Goal: Task Accomplishment & Management: Complete application form

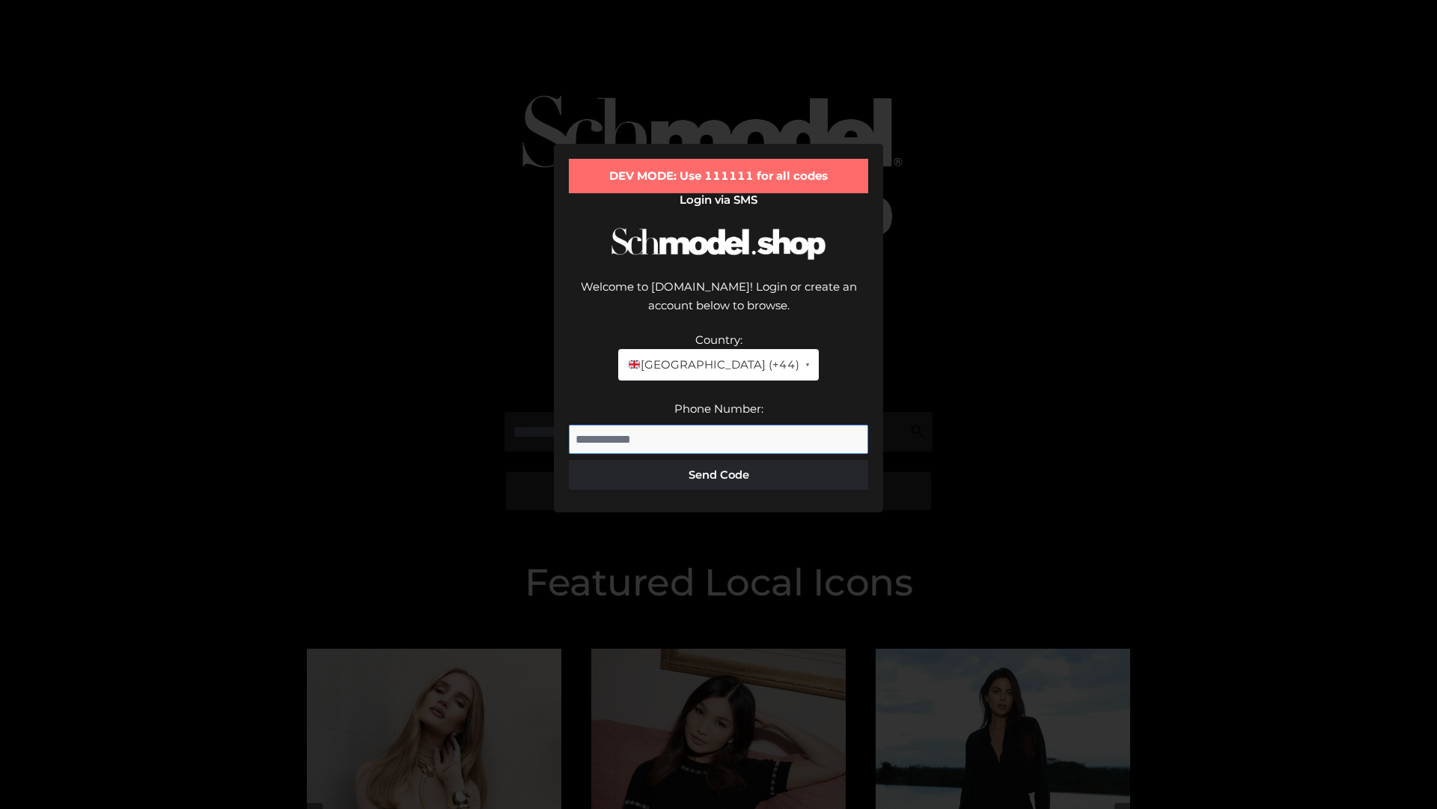
click at [719, 424] on input "Phone Number:" at bounding box center [718, 439] width 299 height 30
type input "**********"
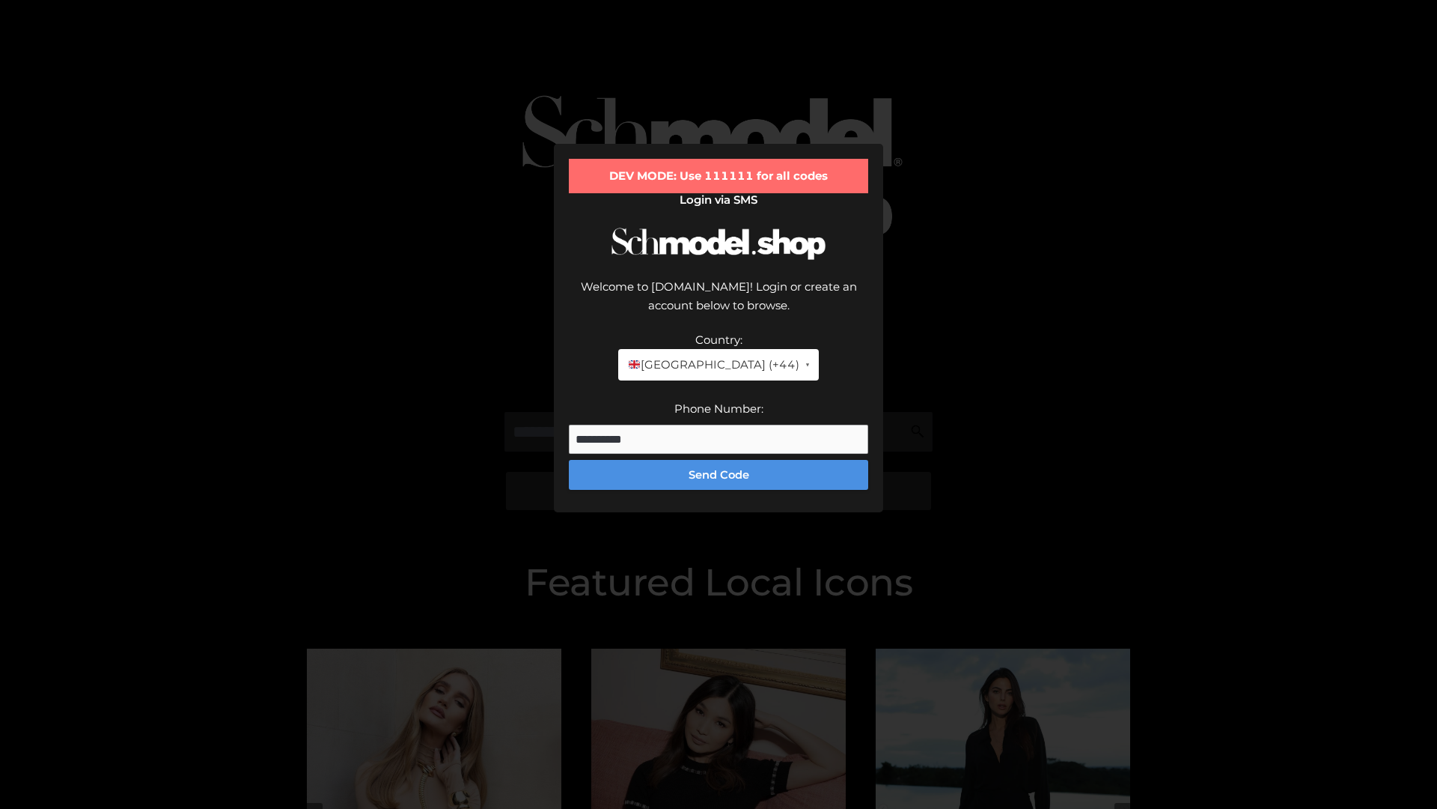
click at [719, 460] on button "Send Code" at bounding box center [718, 475] width 299 height 30
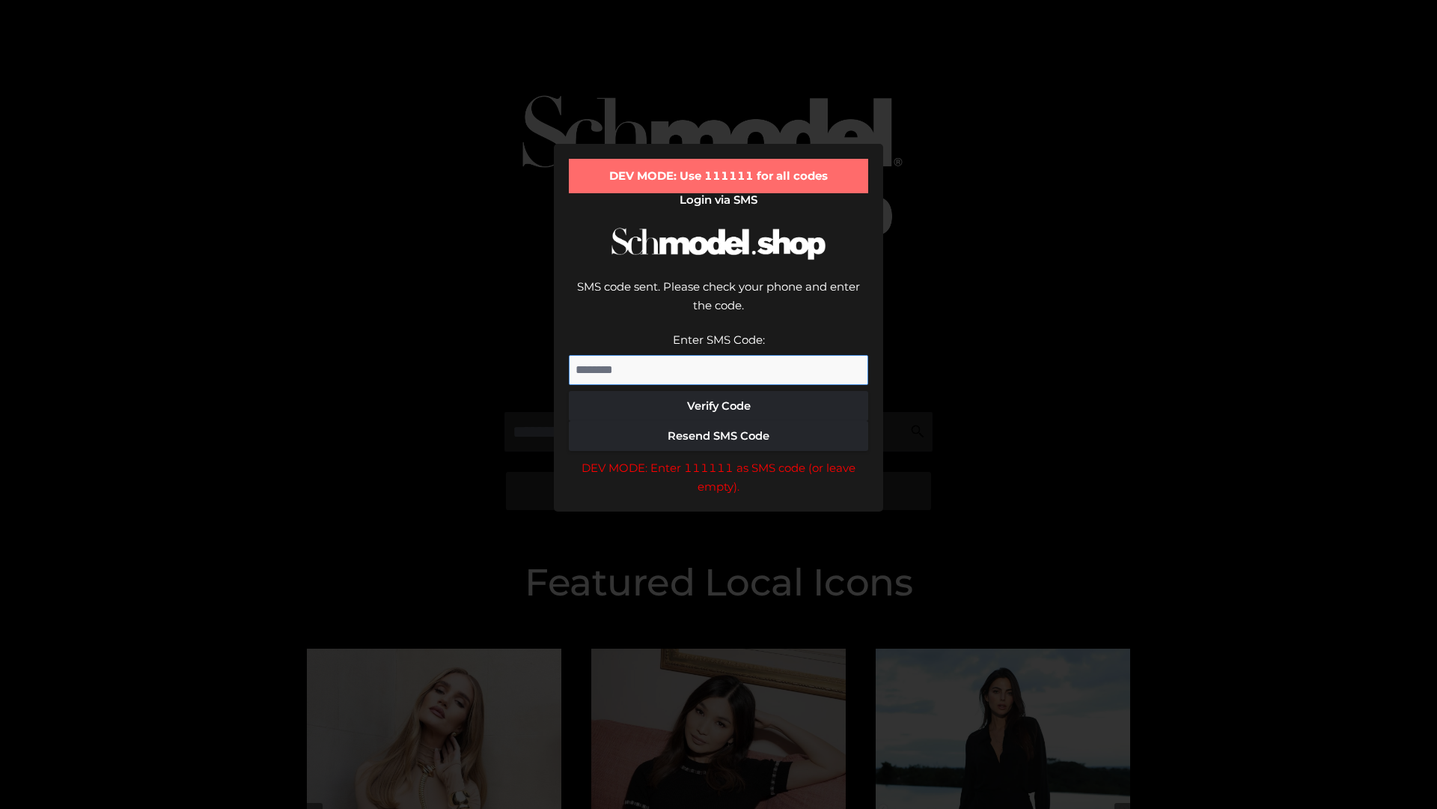
click at [719, 355] on input "Enter SMS Code:" at bounding box center [718, 370] width 299 height 30
type input "******"
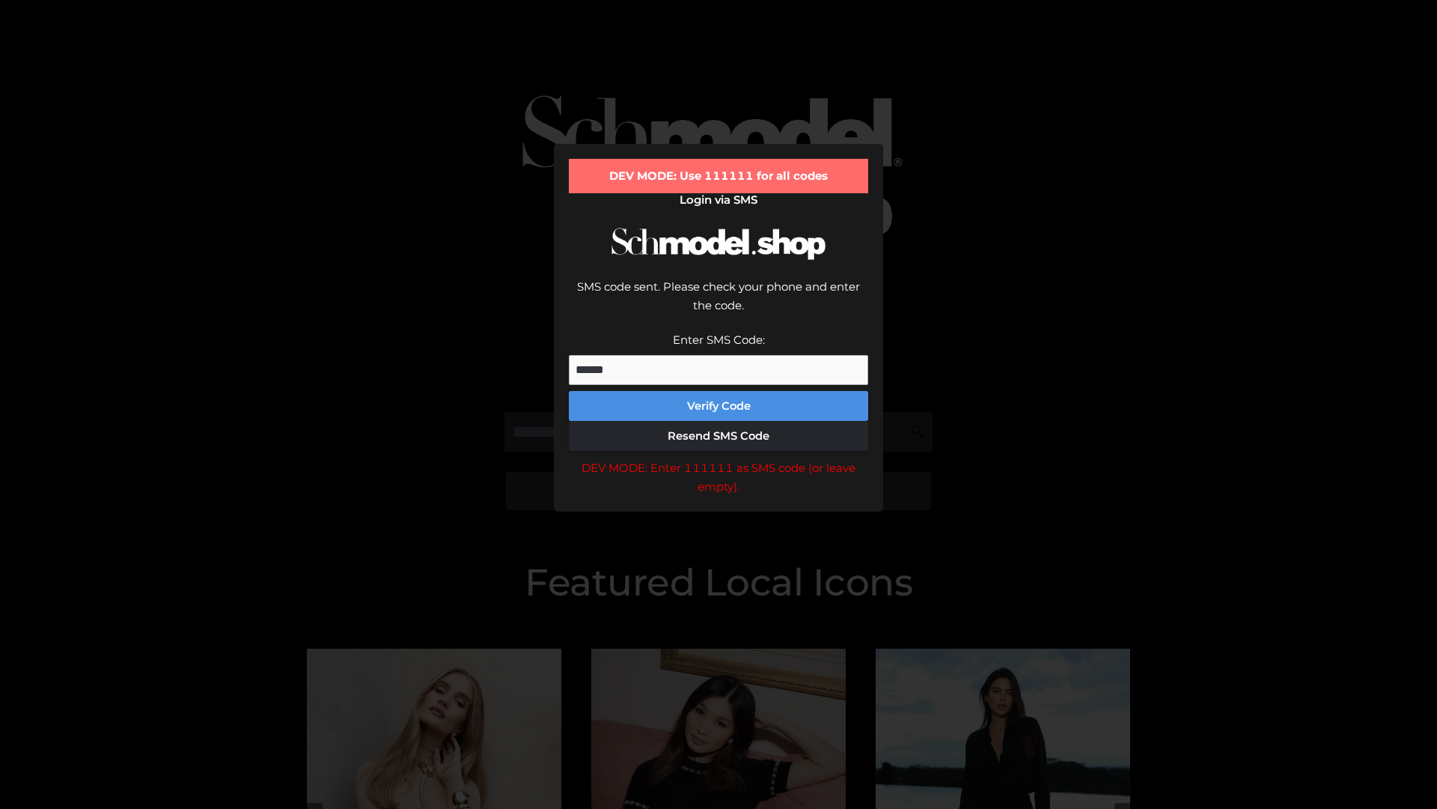
click at [719, 391] on button "Verify Code" at bounding box center [718, 406] width 299 height 30
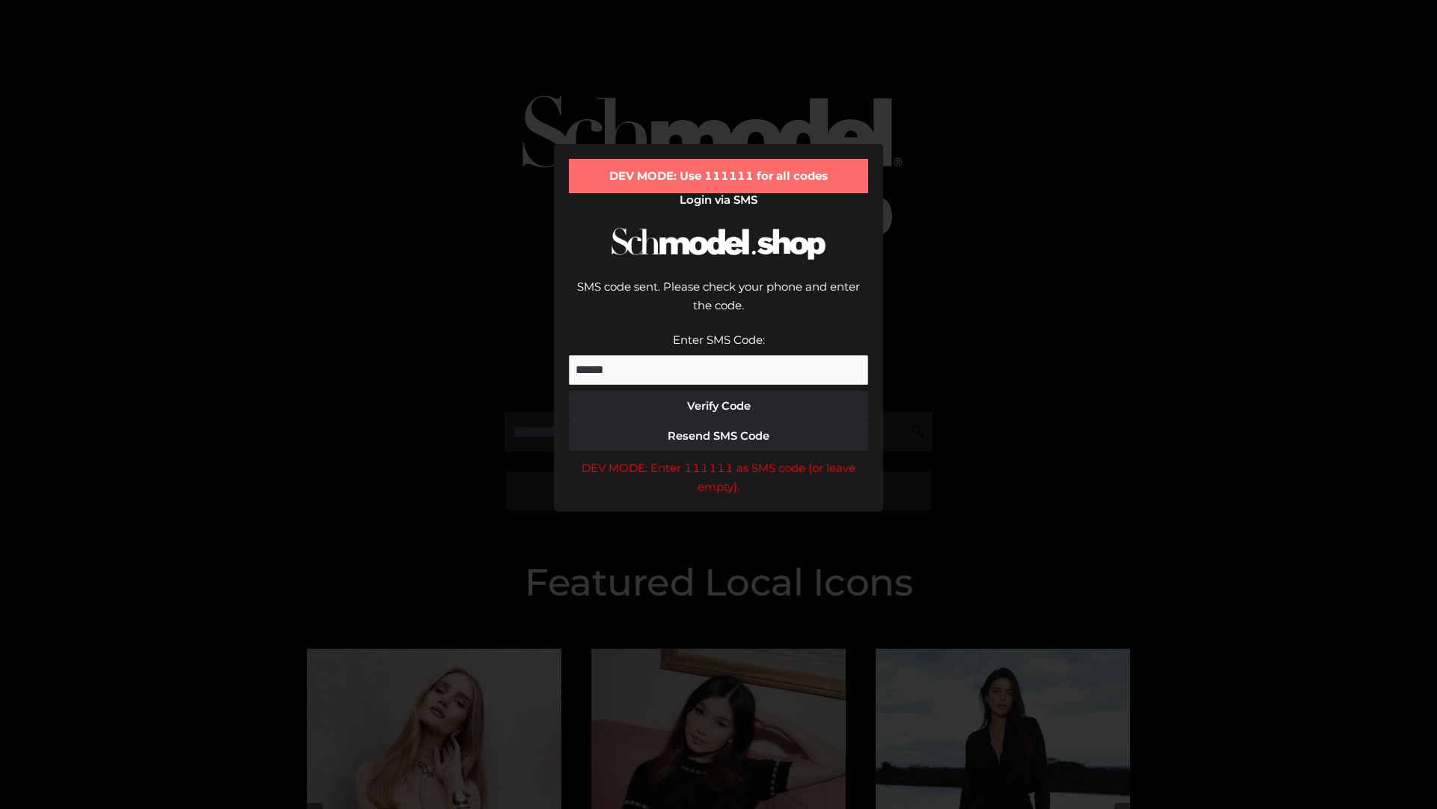
click at [719, 458] on div "DEV MODE: Enter 111111 as SMS code (or leave empty)." at bounding box center [718, 477] width 299 height 38
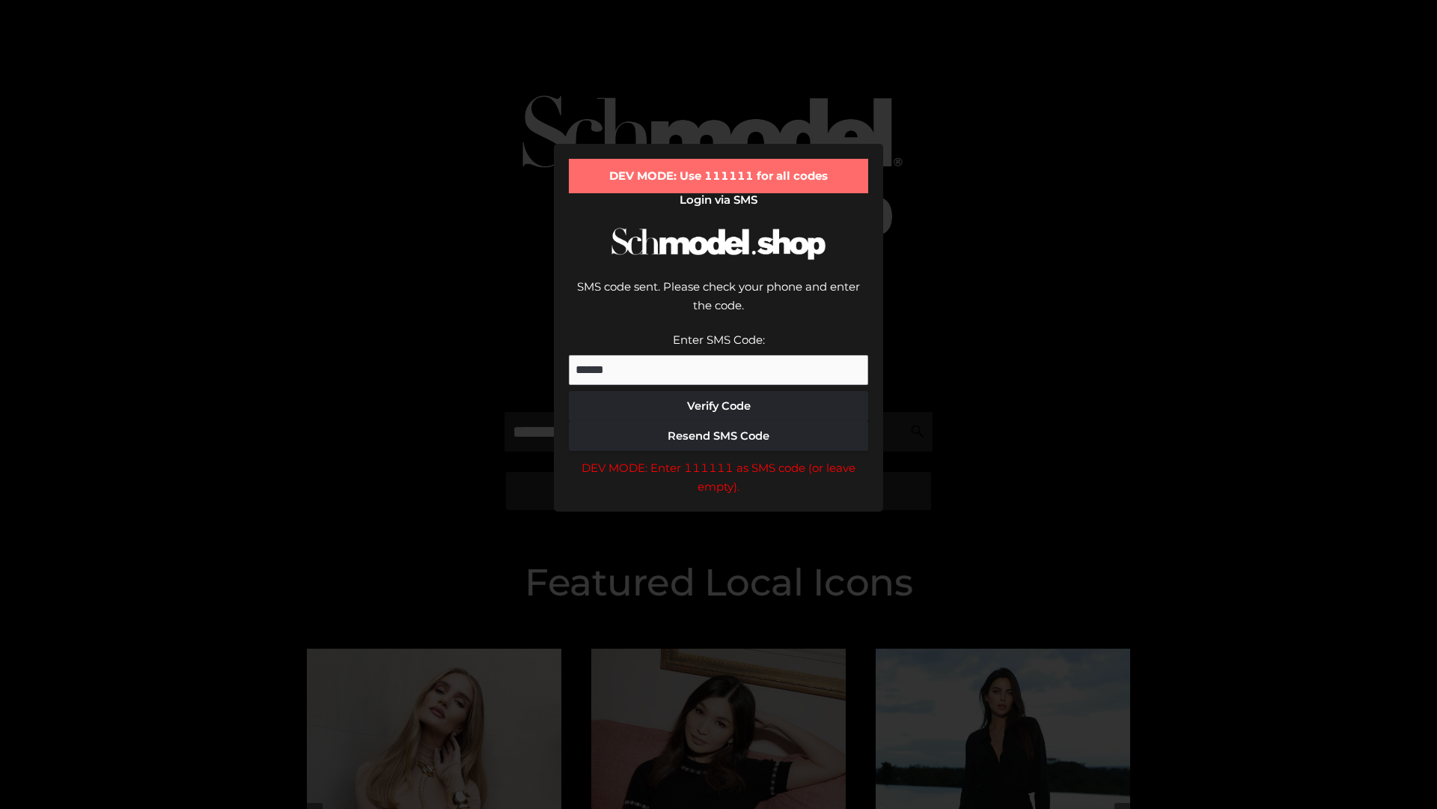
click at [719, 458] on div "DEV MODE: Enter 111111 as SMS code (or leave empty)." at bounding box center [718, 477] width 299 height 38
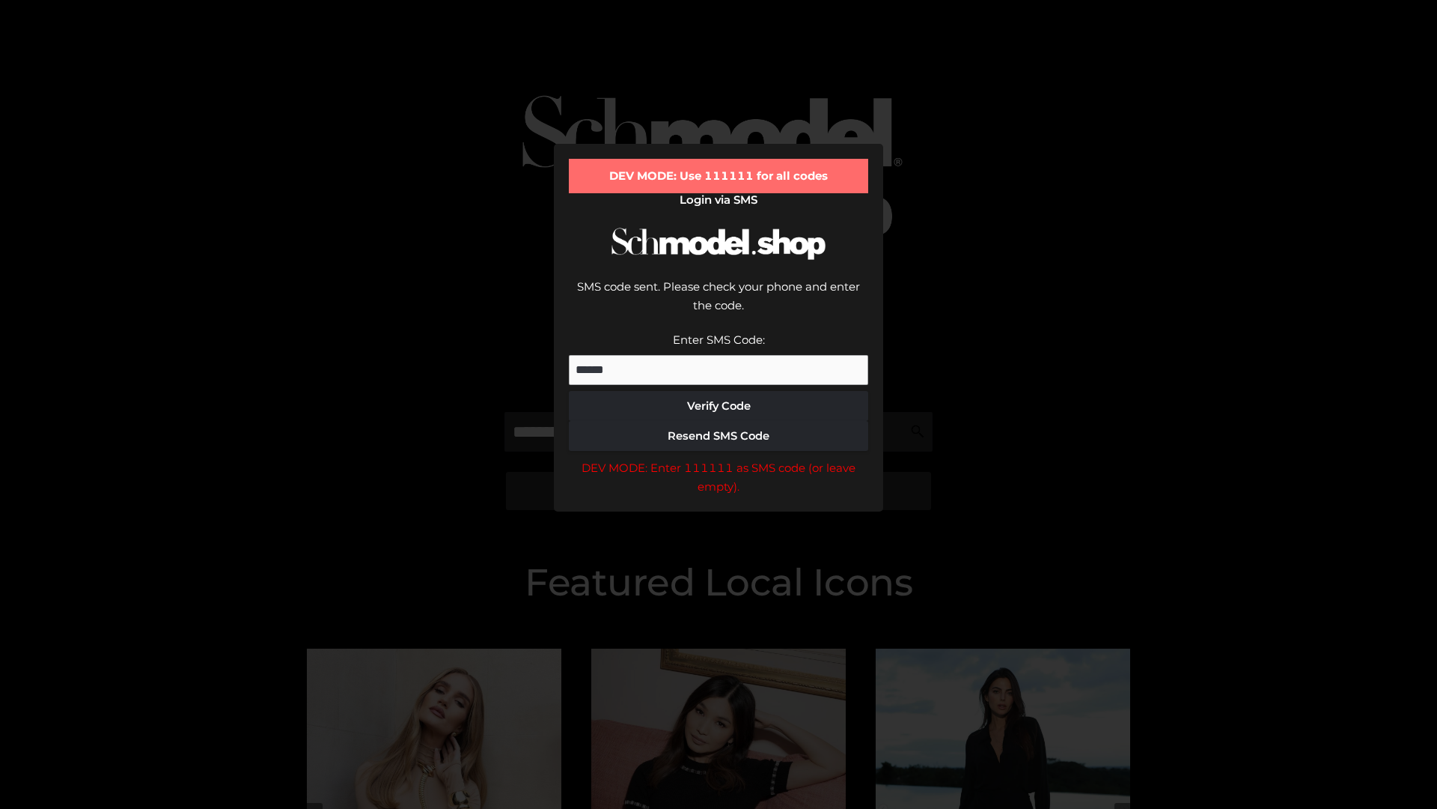
click at [719, 458] on div "DEV MODE: Enter 111111 as SMS code (or leave empty)." at bounding box center [718, 477] width 299 height 38
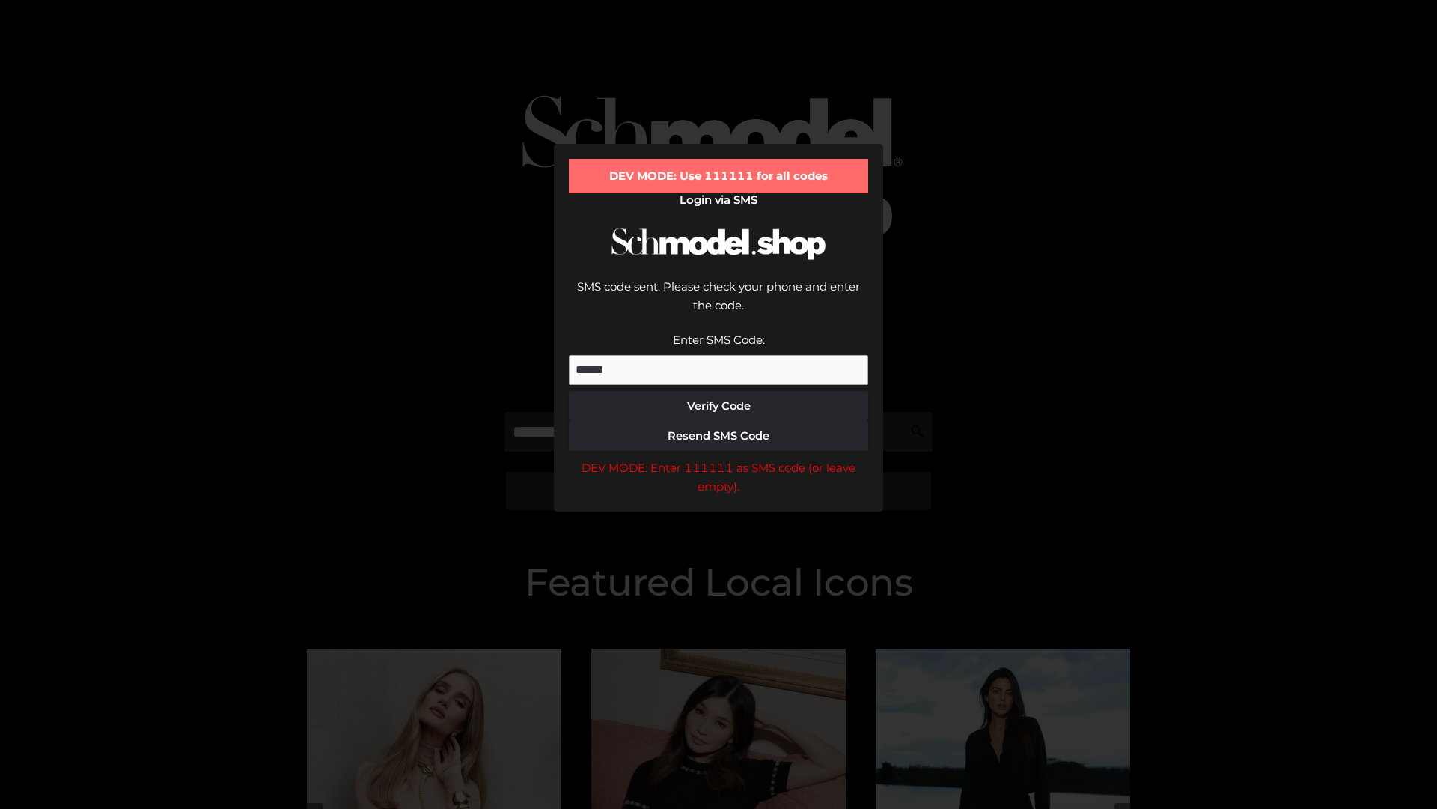
click at [719, 458] on div "DEV MODE: Enter 111111 as SMS code (or leave empty)." at bounding box center [718, 477] width 299 height 38
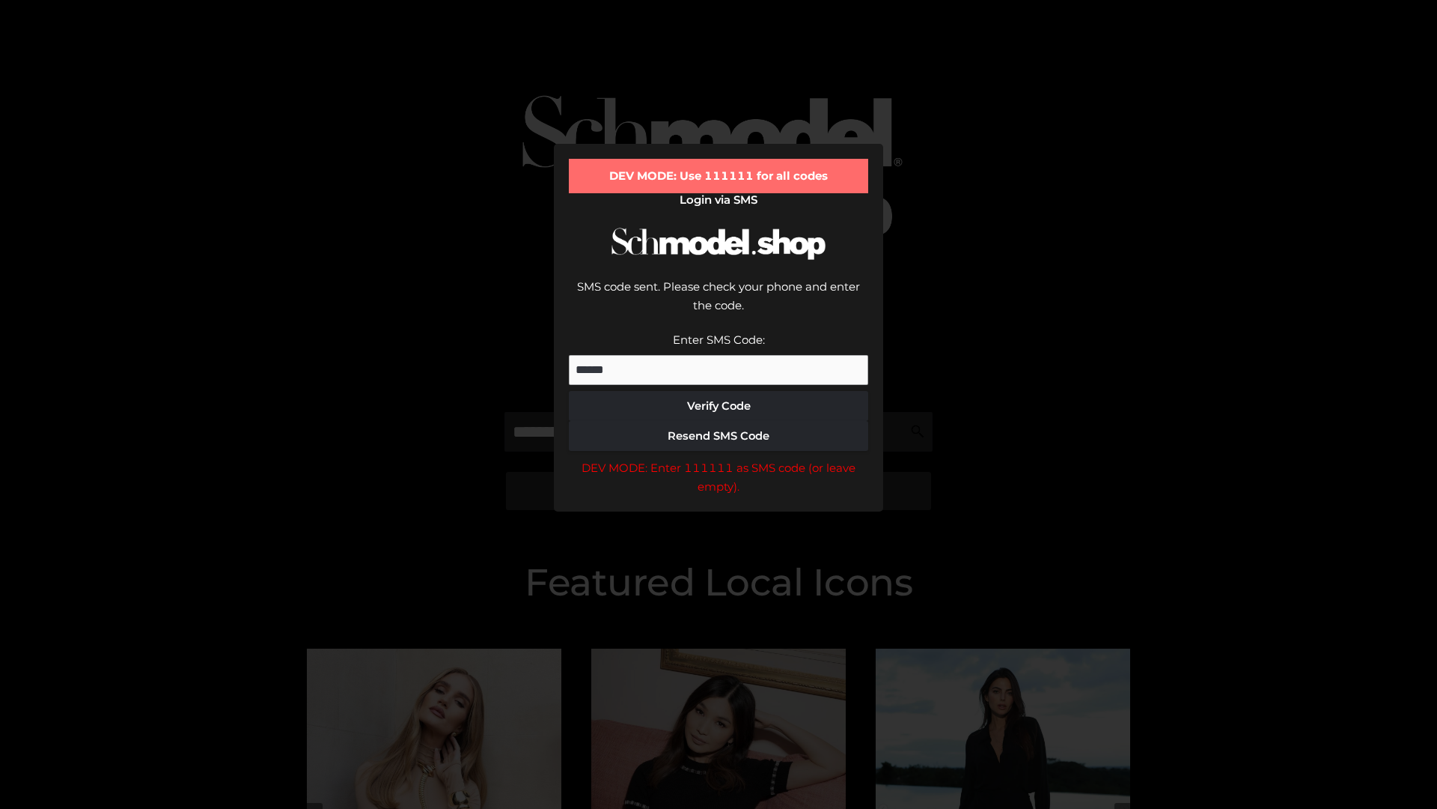
click at [719, 458] on div "DEV MODE: Enter 111111 as SMS code (or leave empty)." at bounding box center [718, 477] width 299 height 38
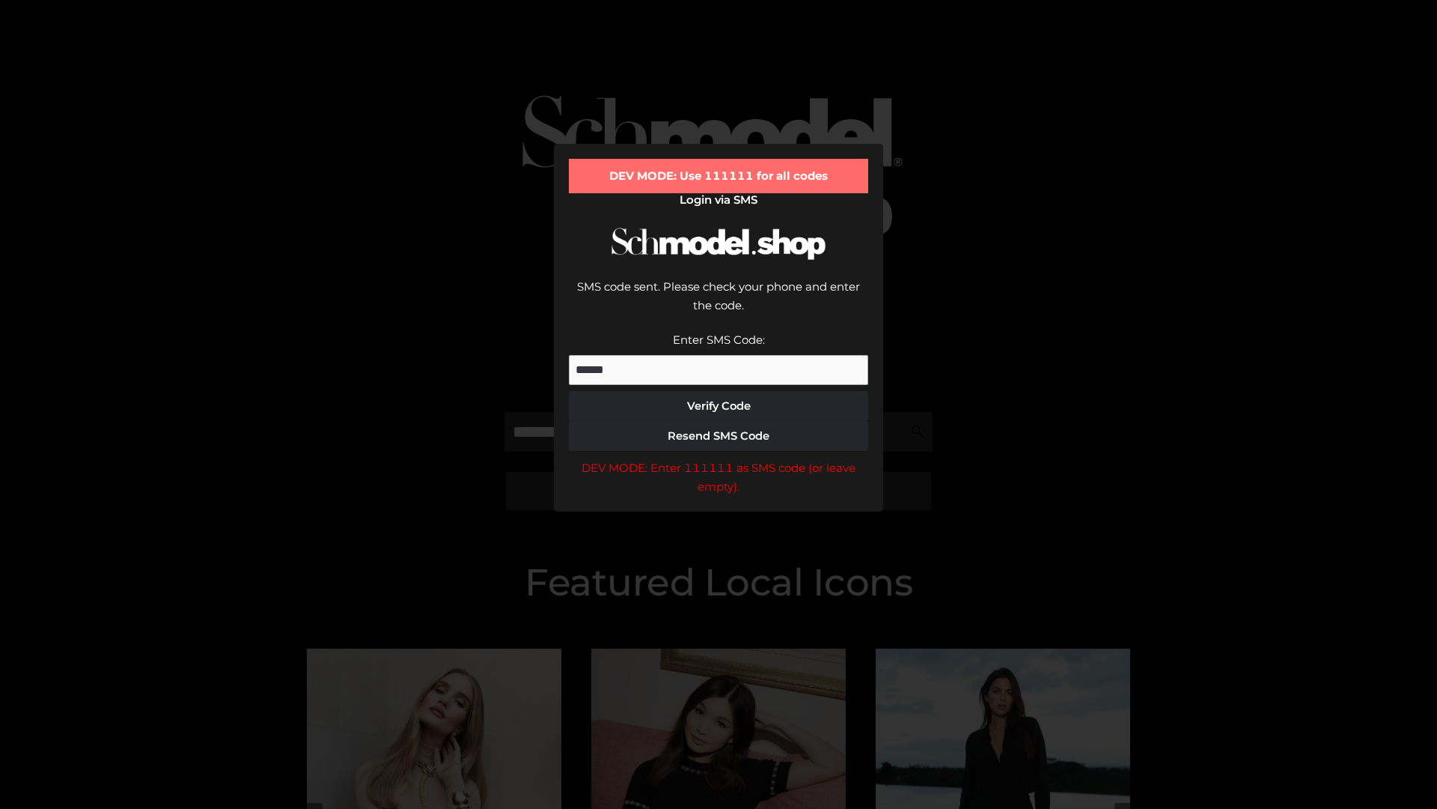
click at [719, 458] on div "DEV MODE: Enter 111111 as SMS code (or leave empty)." at bounding box center [718, 477] width 299 height 38
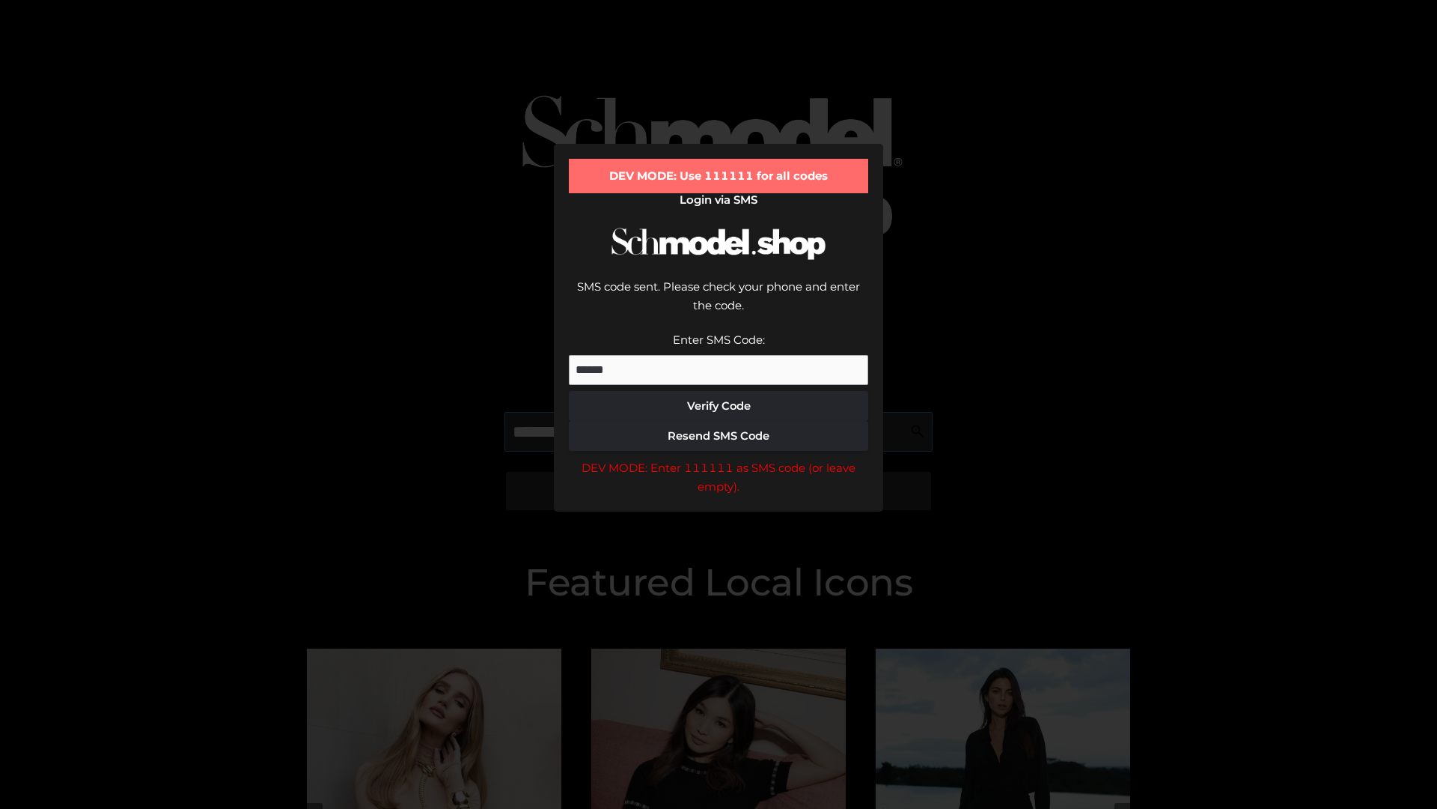
scroll to position [0, 77]
click at [719, 458] on div "DEV MODE: Enter 111111 as SMS code (or leave empty)." at bounding box center [718, 477] width 299 height 38
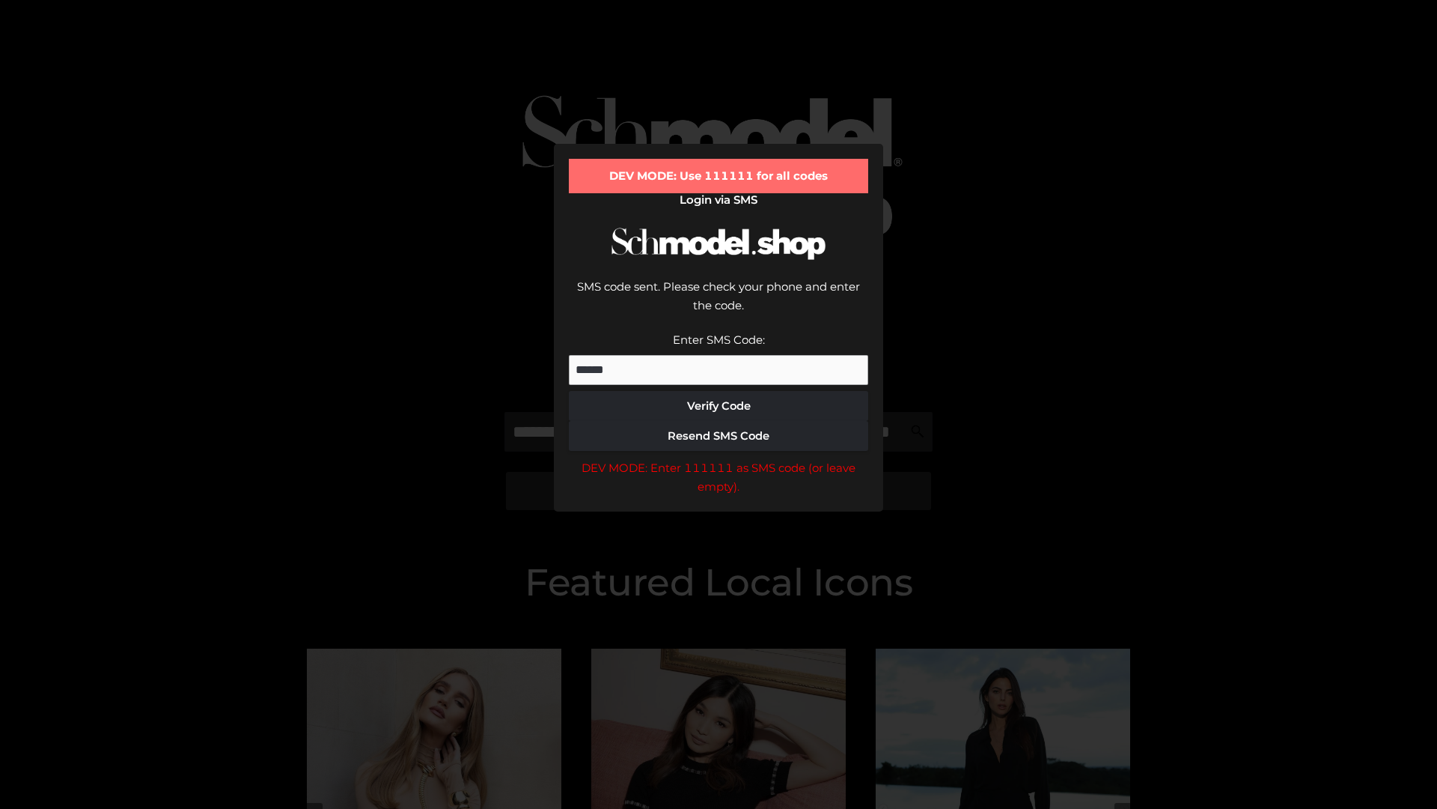
click at [719, 458] on div "DEV MODE: Enter 111111 as SMS code (or leave empty)." at bounding box center [718, 477] width 299 height 38
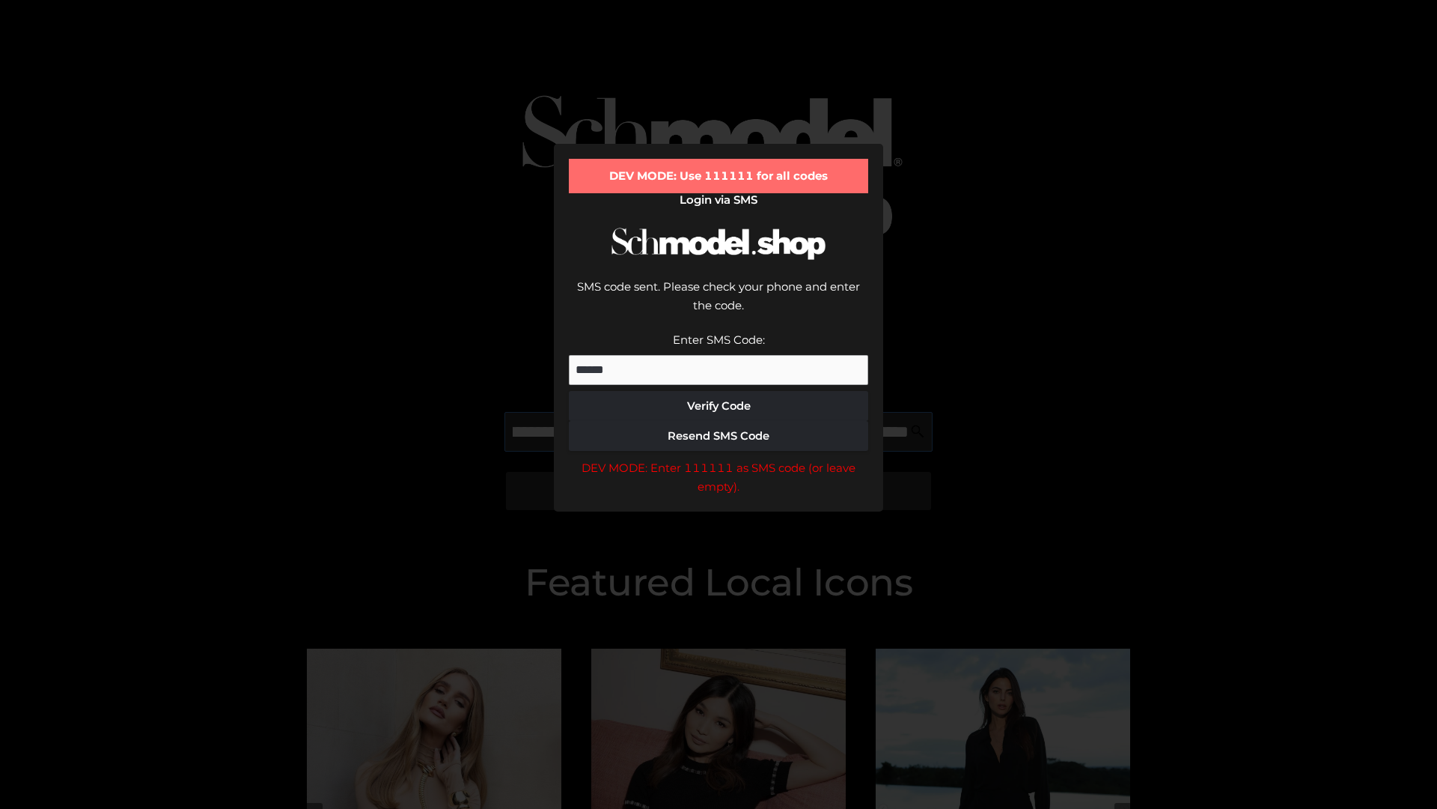
scroll to position [0, 163]
click at [719, 458] on div "DEV MODE: Enter 111111 as SMS code (or leave empty)." at bounding box center [718, 477] width 299 height 38
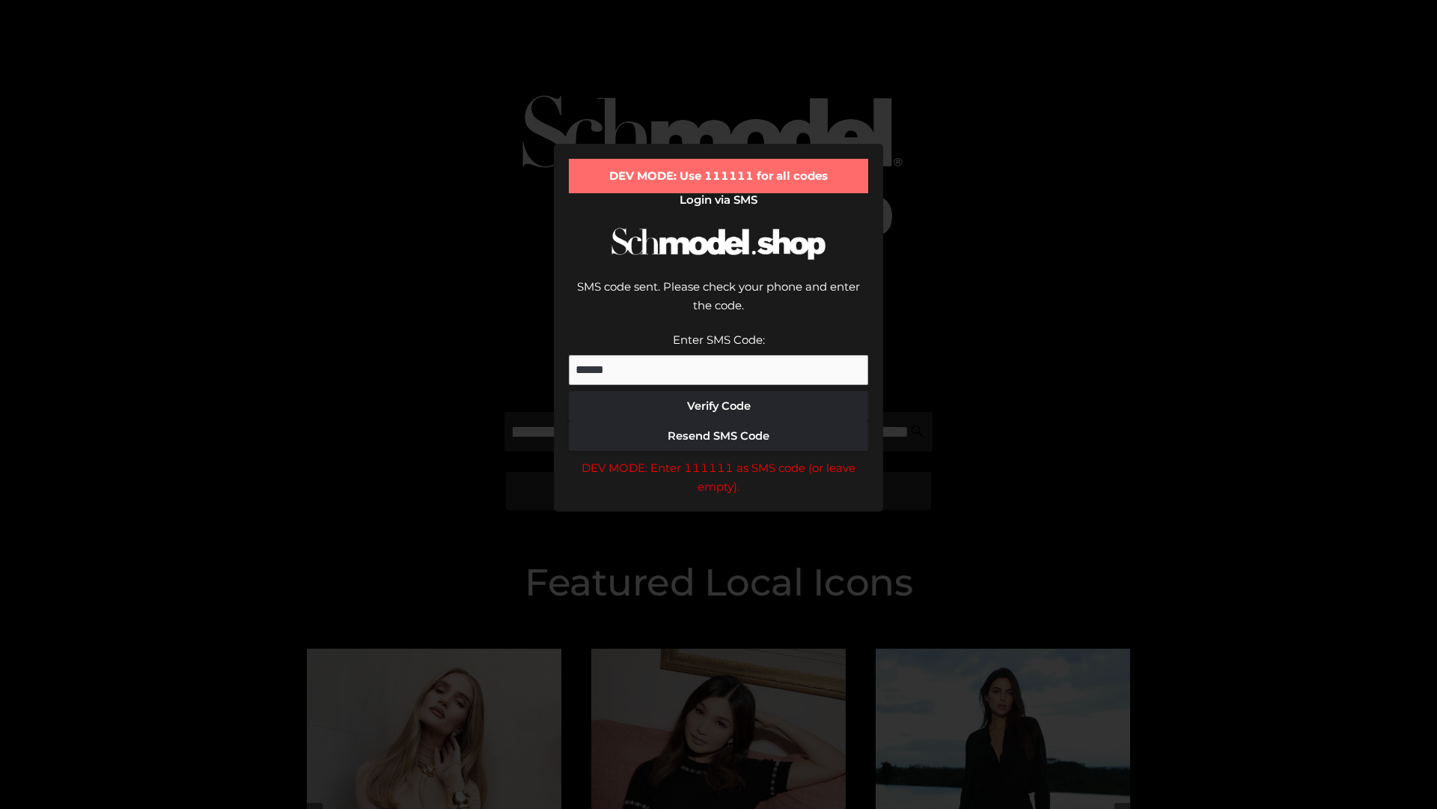
click at [719, 458] on div "DEV MODE: Enter 111111 as SMS code (or leave empty)." at bounding box center [718, 477] width 299 height 38
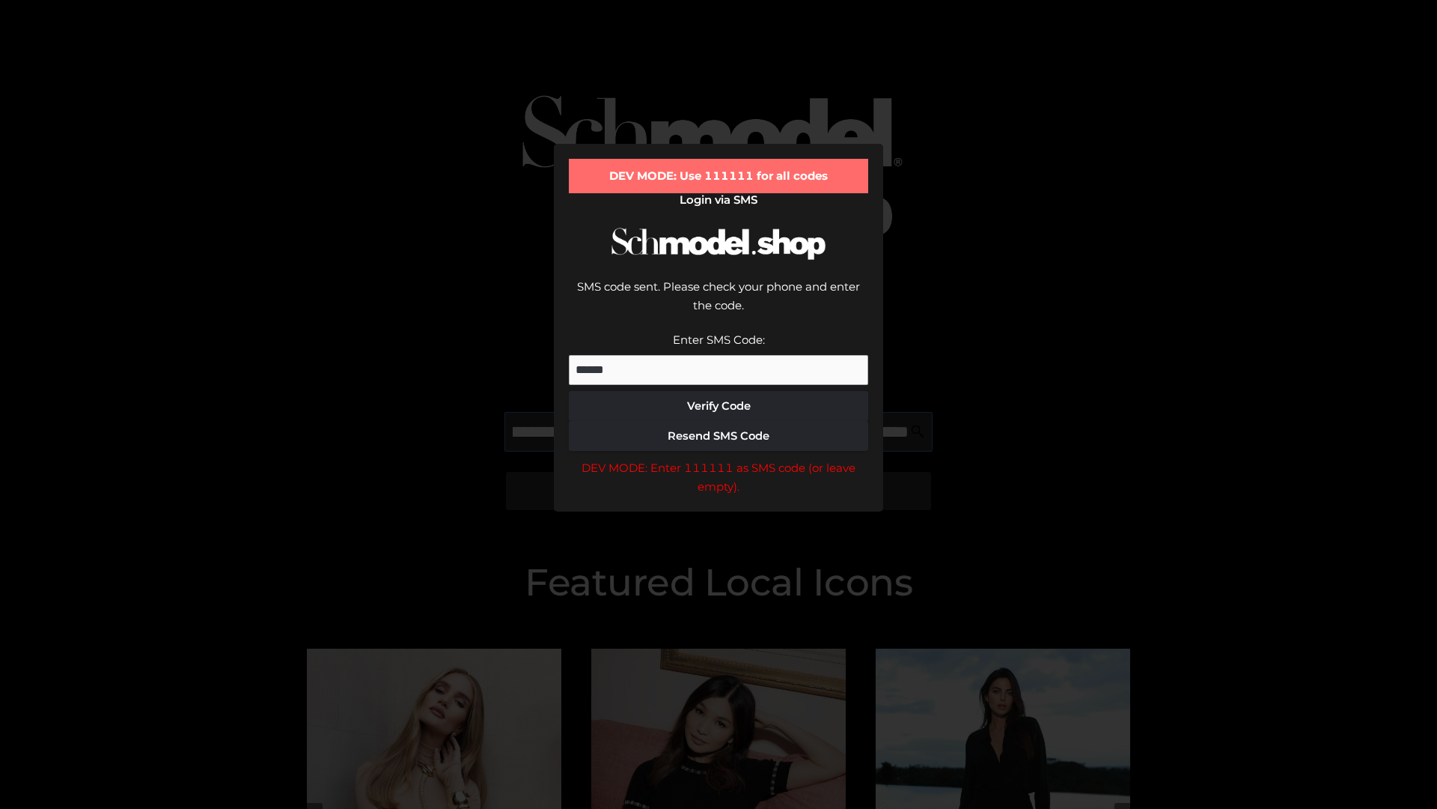
scroll to position [0, 254]
click at [719, 458] on div "DEV MODE: Enter 111111 as SMS code (or leave empty)." at bounding box center [718, 477] width 299 height 38
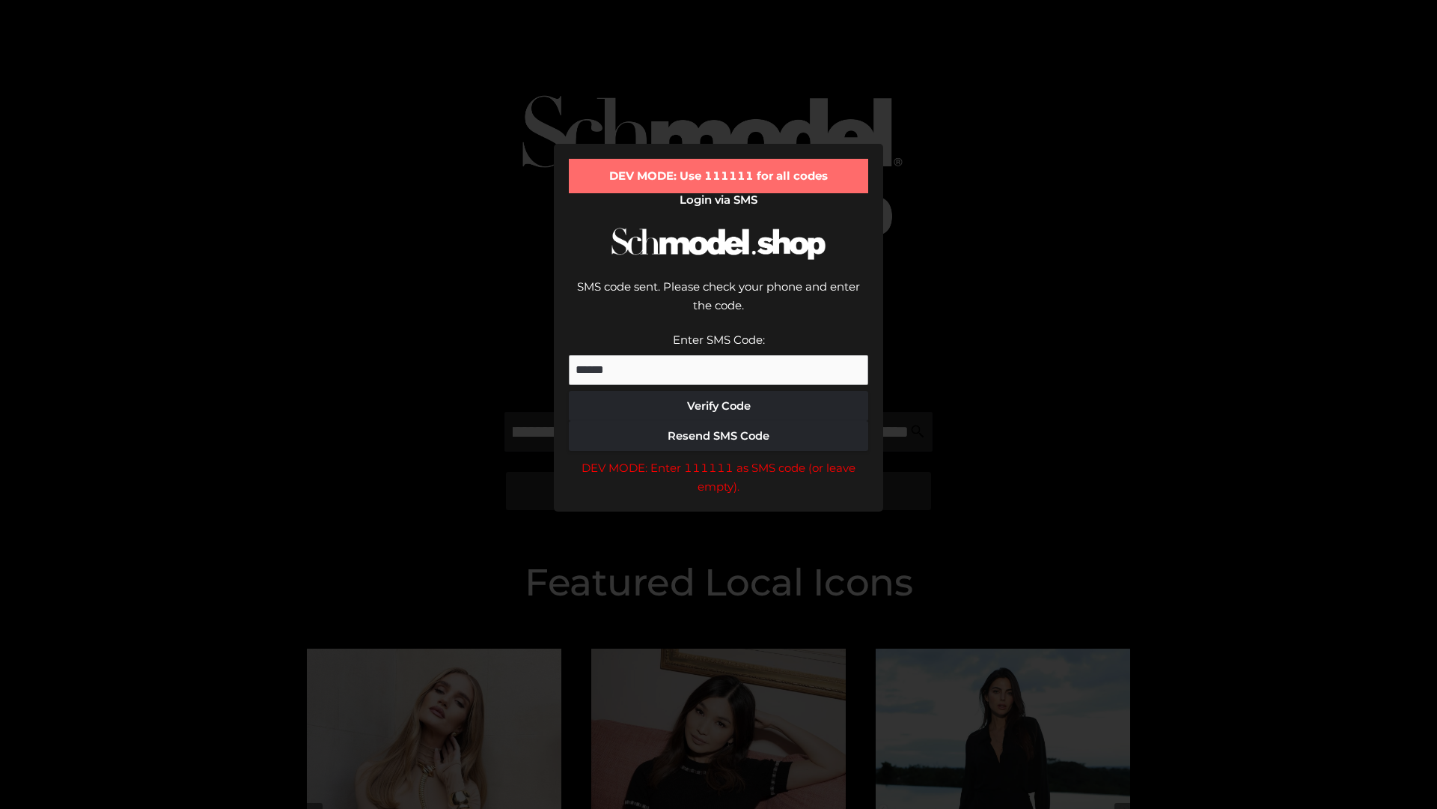
click at [719, 458] on div "DEV MODE: Enter 111111 as SMS code (or leave empty)." at bounding box center [718, 477] width 299 height 38
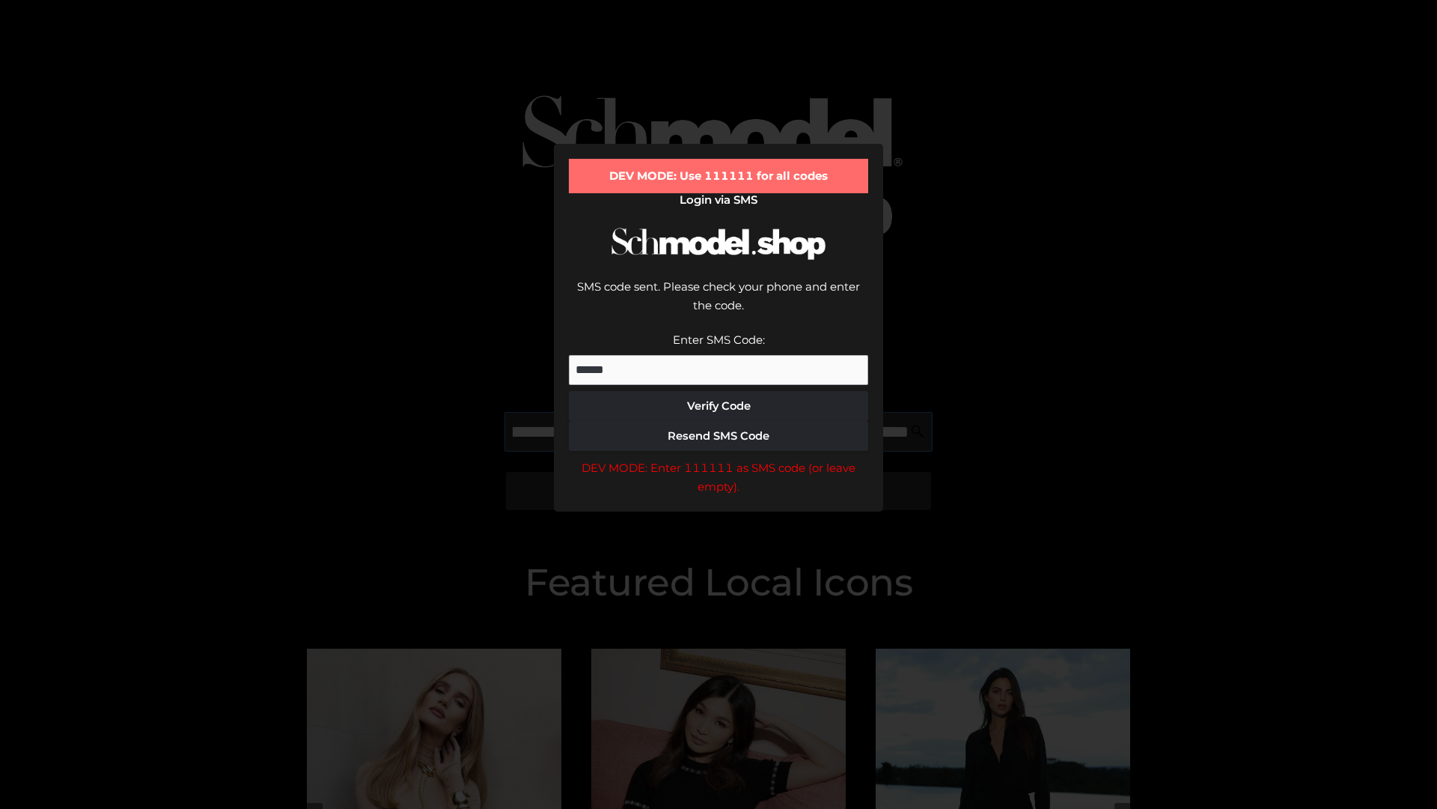
scroll to position [0, 348]
click at [719, 458] on div "DEV MODE: Enter 111111 as SMS code (or leave empty)." at bounding box center [718, 477] width 299 height 38
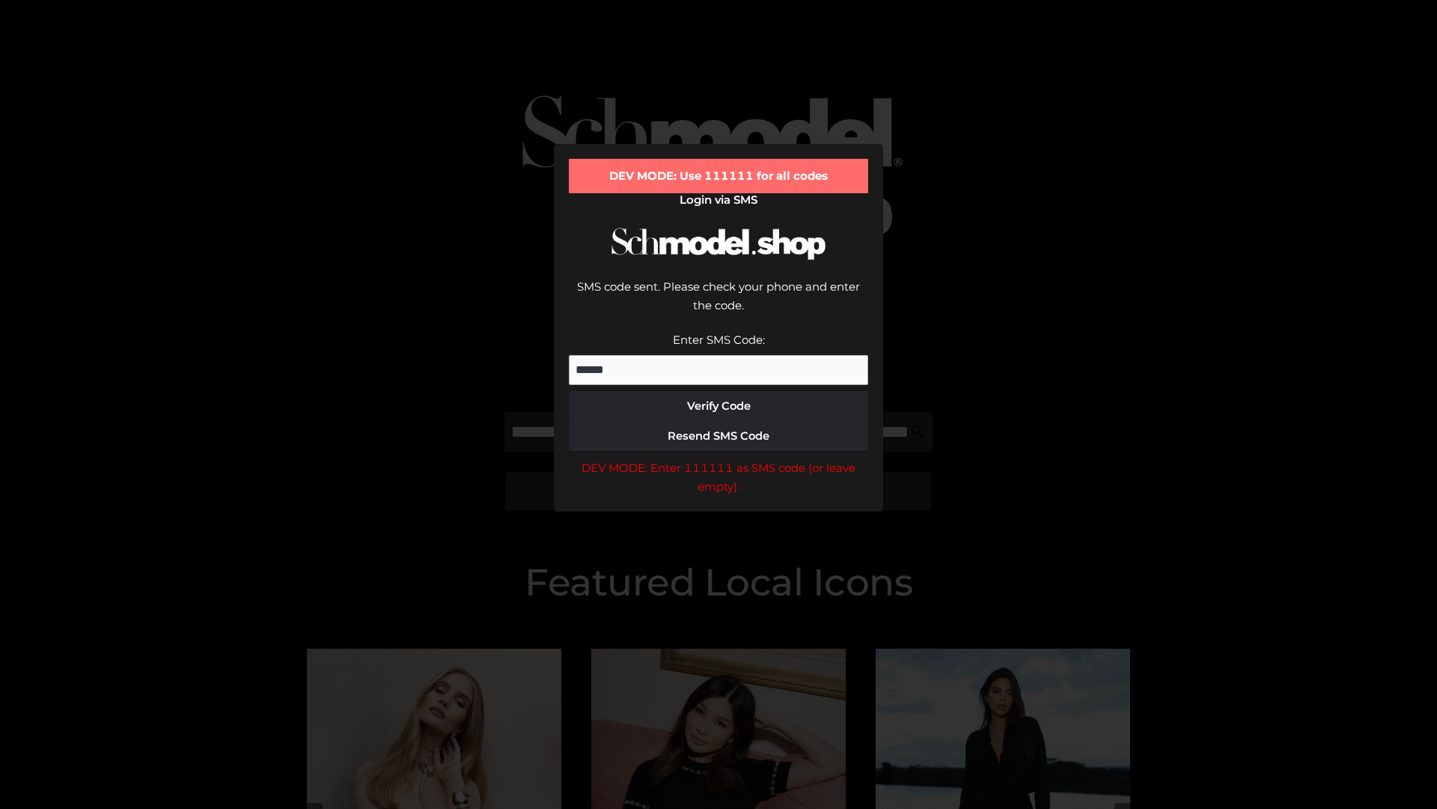
click at [719, 458] on div "DEV MODE: Enter 111111 as SMS code (or leave empty)." at bounding box center [718, 477] width 299 height 38
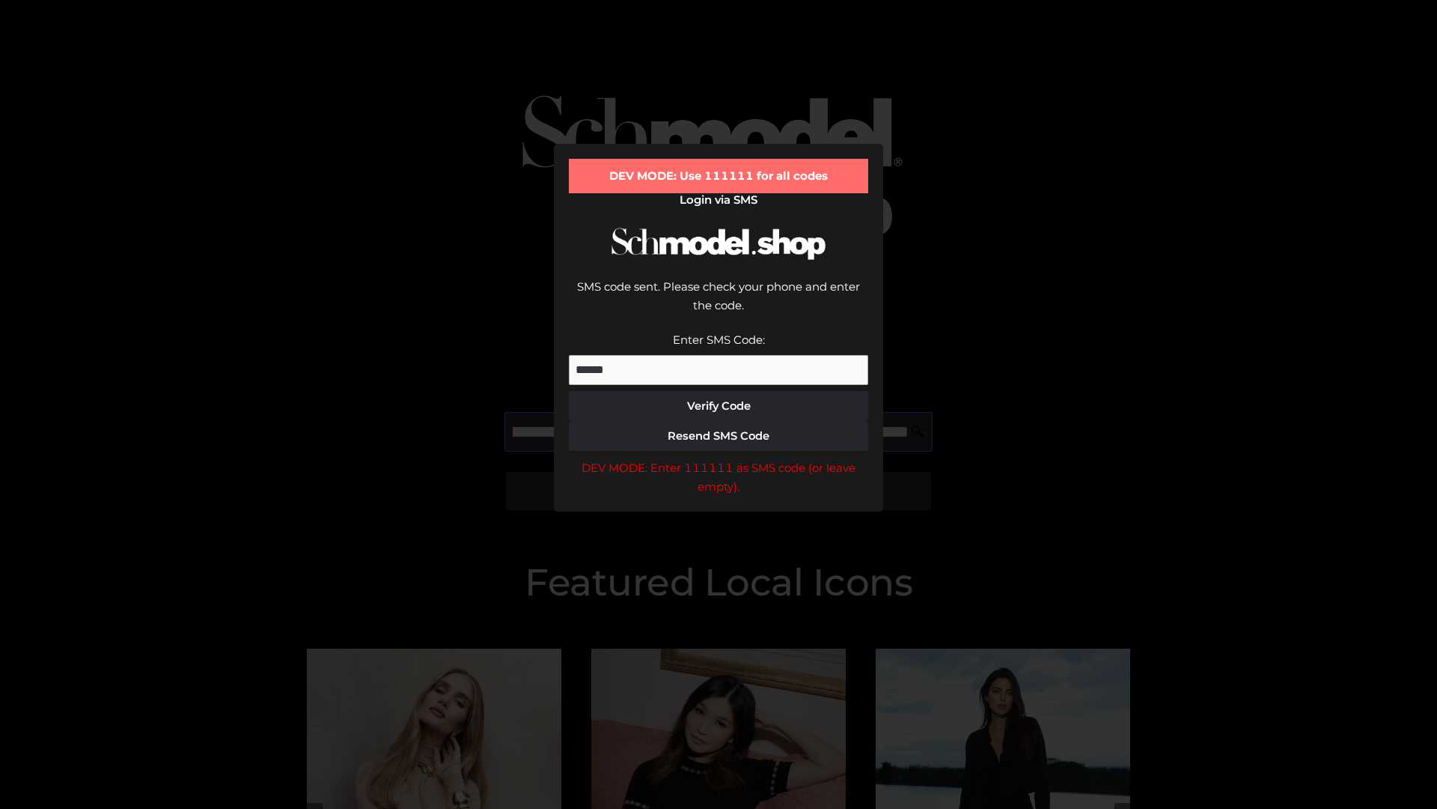
scroll to position [0, 434]
click at [719, 458] on div "DEV MODE: Enter 111111 as SMS code (or leave empty)." at bounding box center [718, 477] width 299 height 38
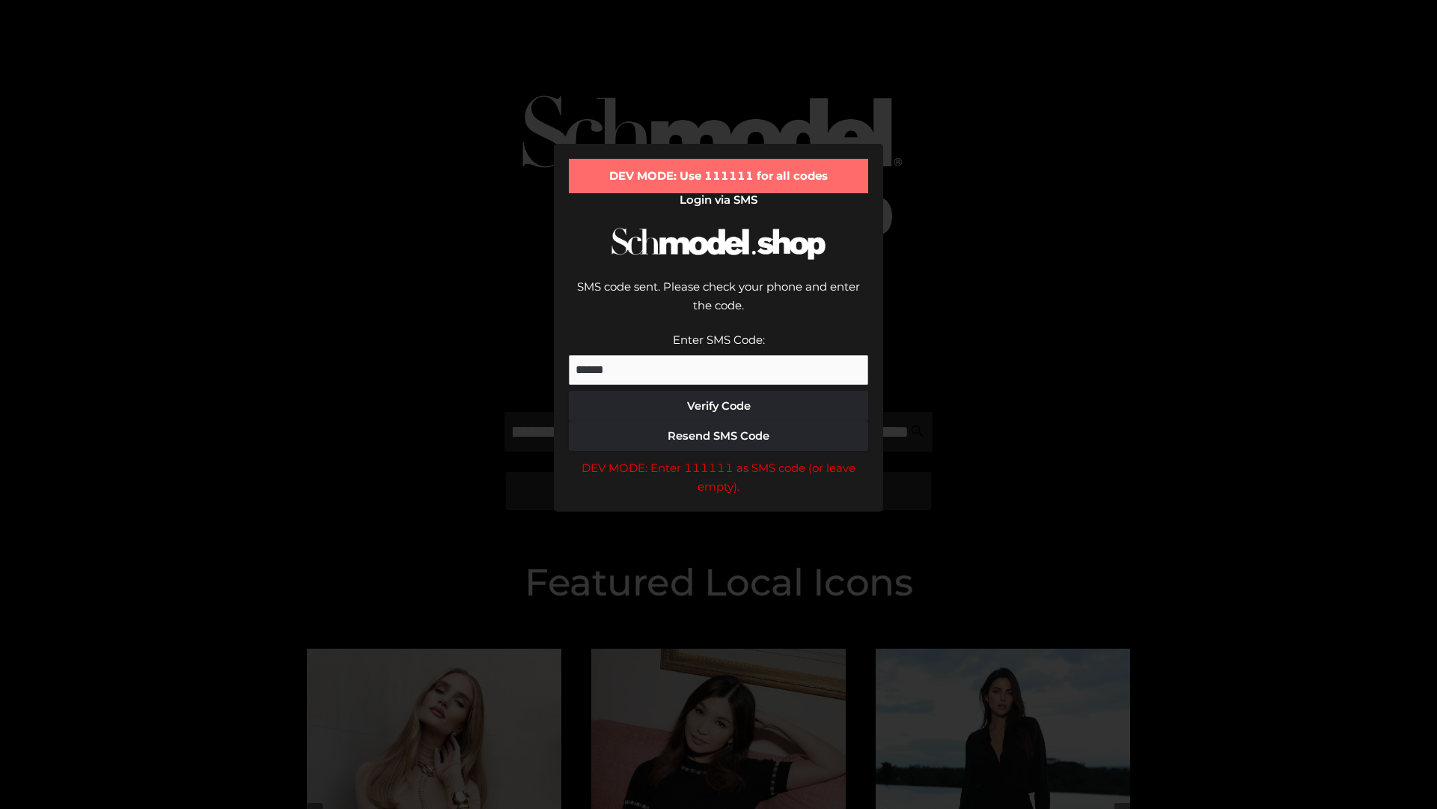
click at [719, 458] on div "DEV MODE: Enter 111111 as SMS code (or leave empty)." at bounding box center [718, 477] width 299 height 38
type input "**********"
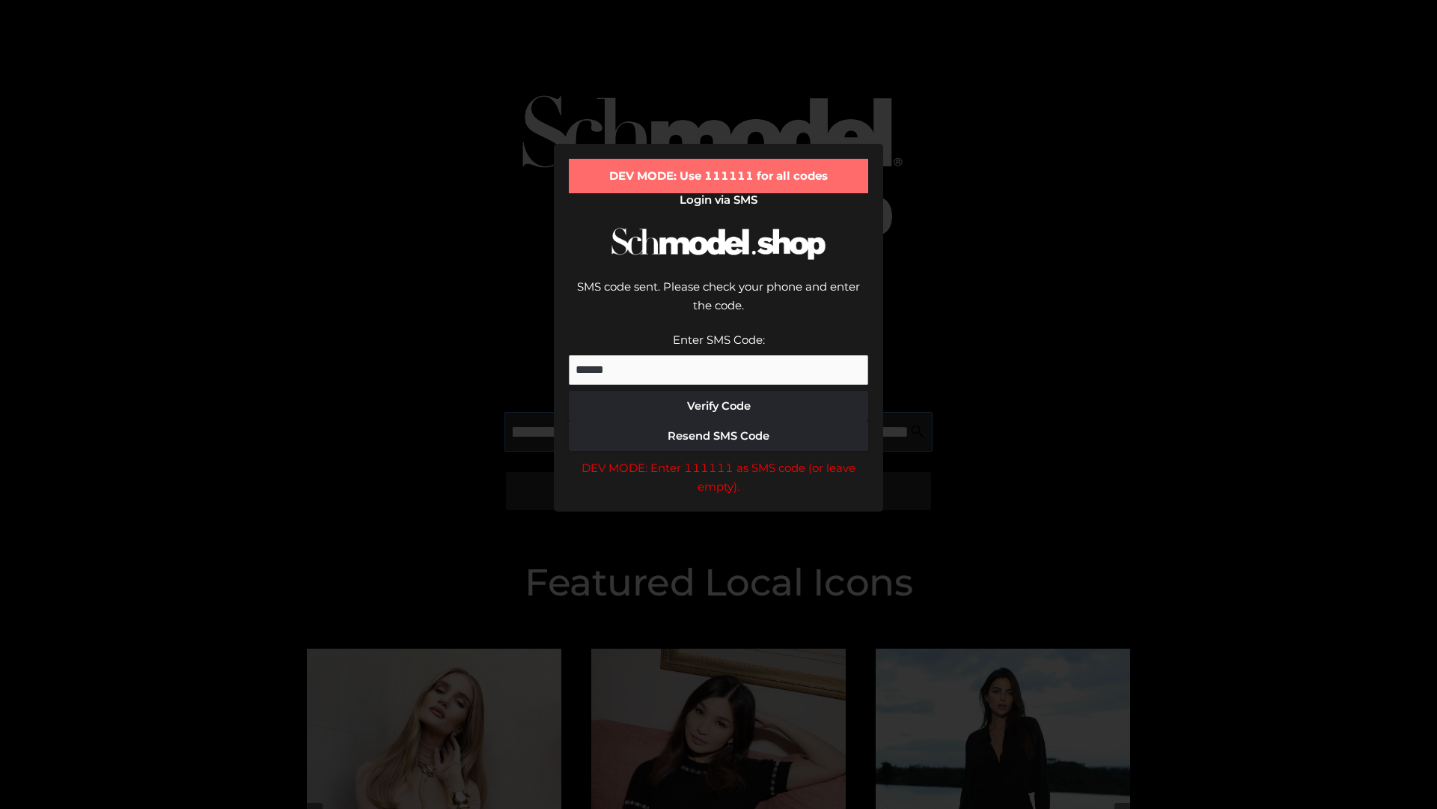
scroll to position [0, 500]
